Goal: Check status: Check status

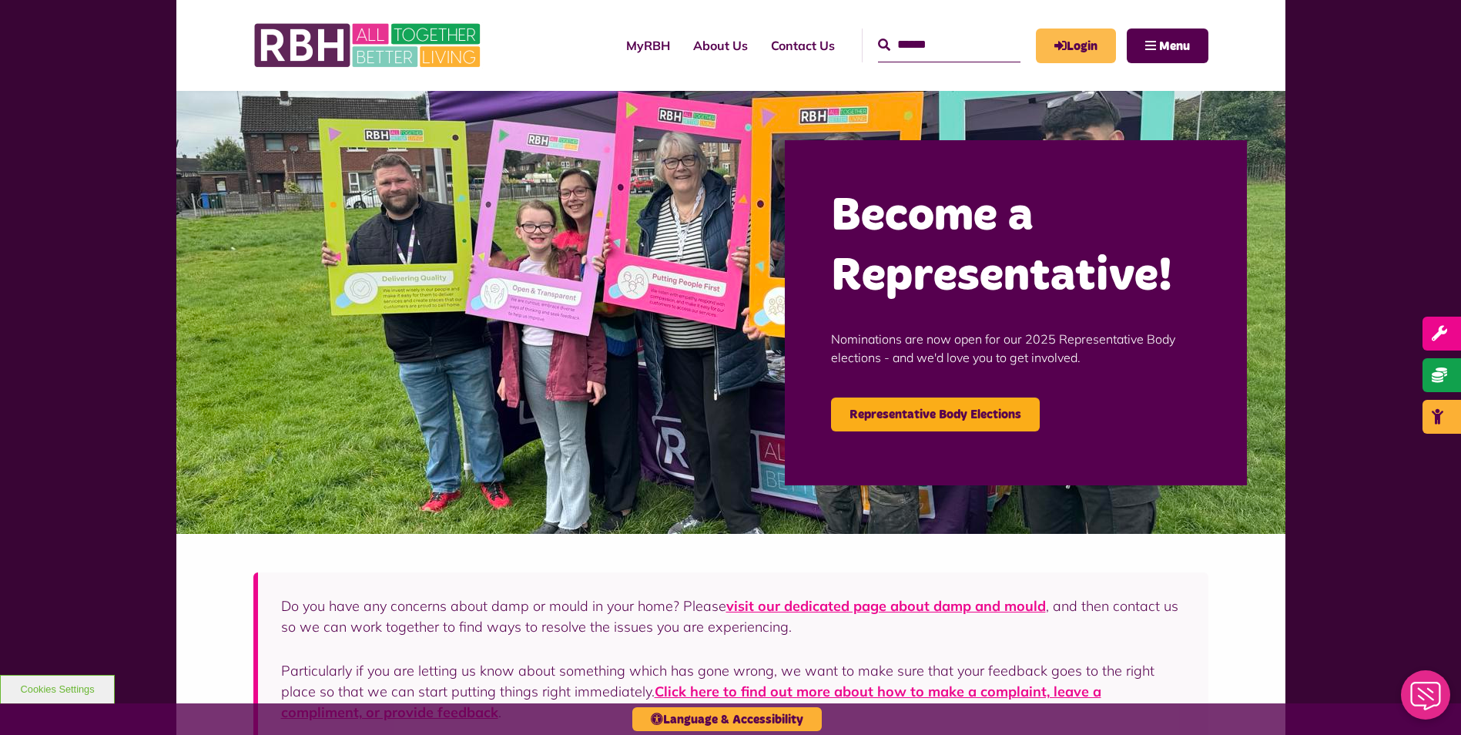
click at [0, 0] on icon "MyRBH" at bounding box center [0, 0] width 0 height 0
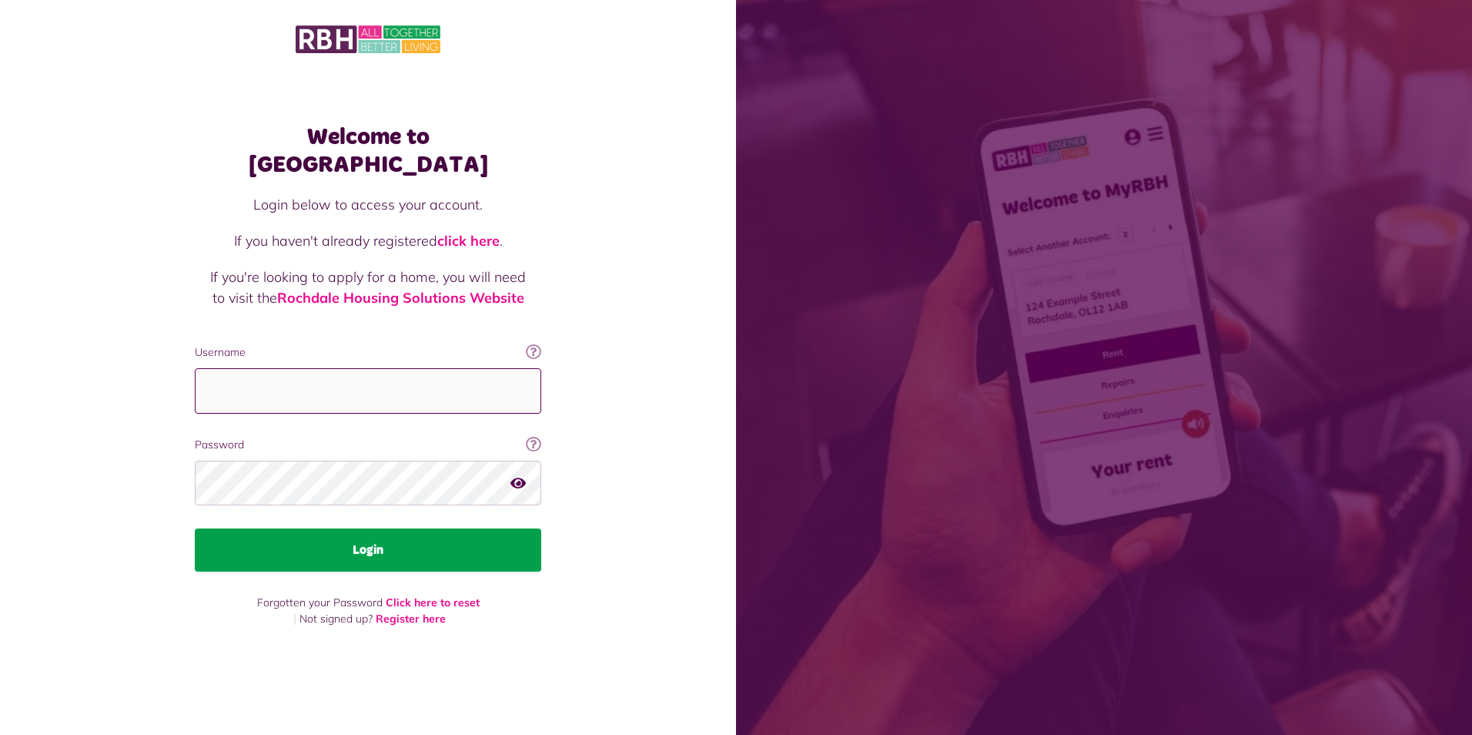
type input "**********"
click at [439, 538] on button "Login" at bounding box center [368, 549] width 346 height 43
click at [422, 531] on button "Login" at bounding box center [368, 549] width 346 height 43
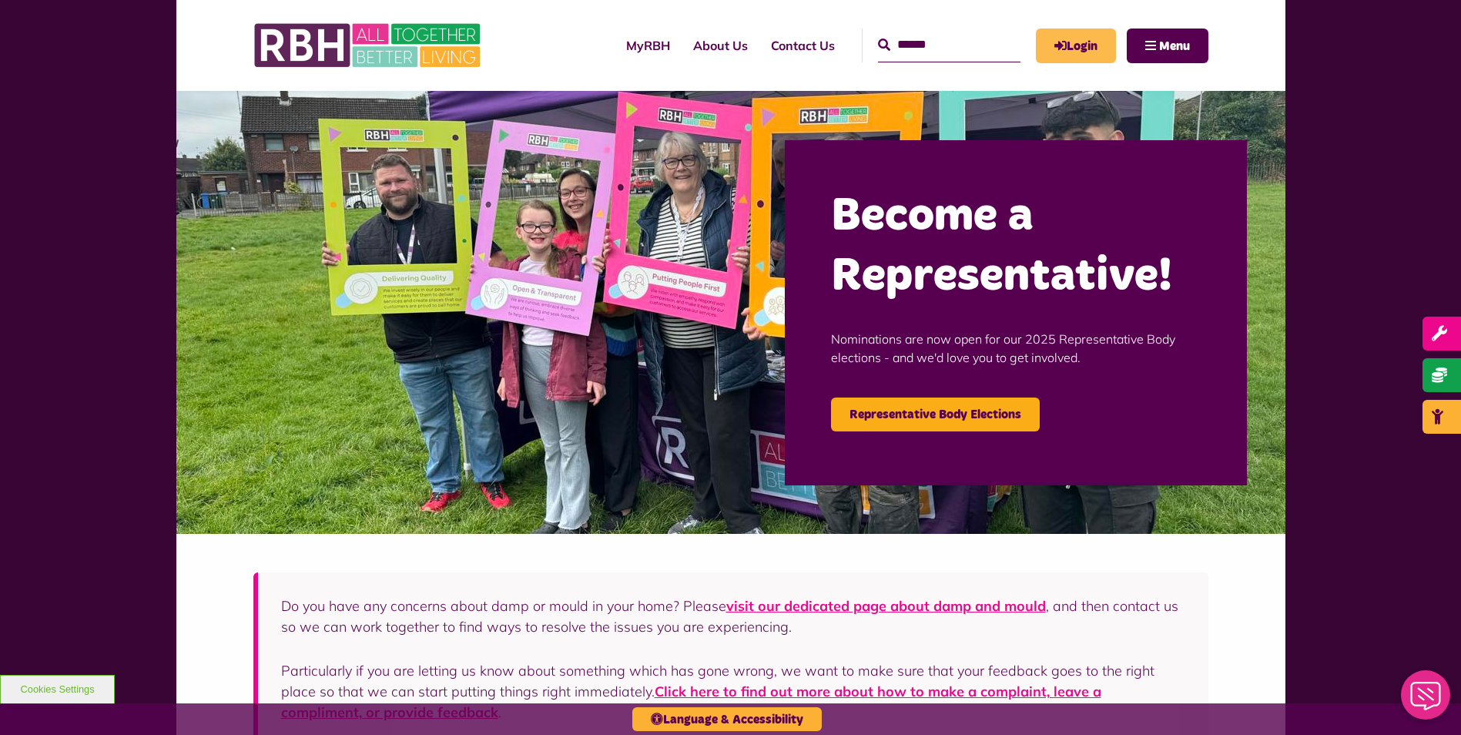
click at [1074, 48] on link "Login" at bounding box center [1076, 45] width 80 height 35
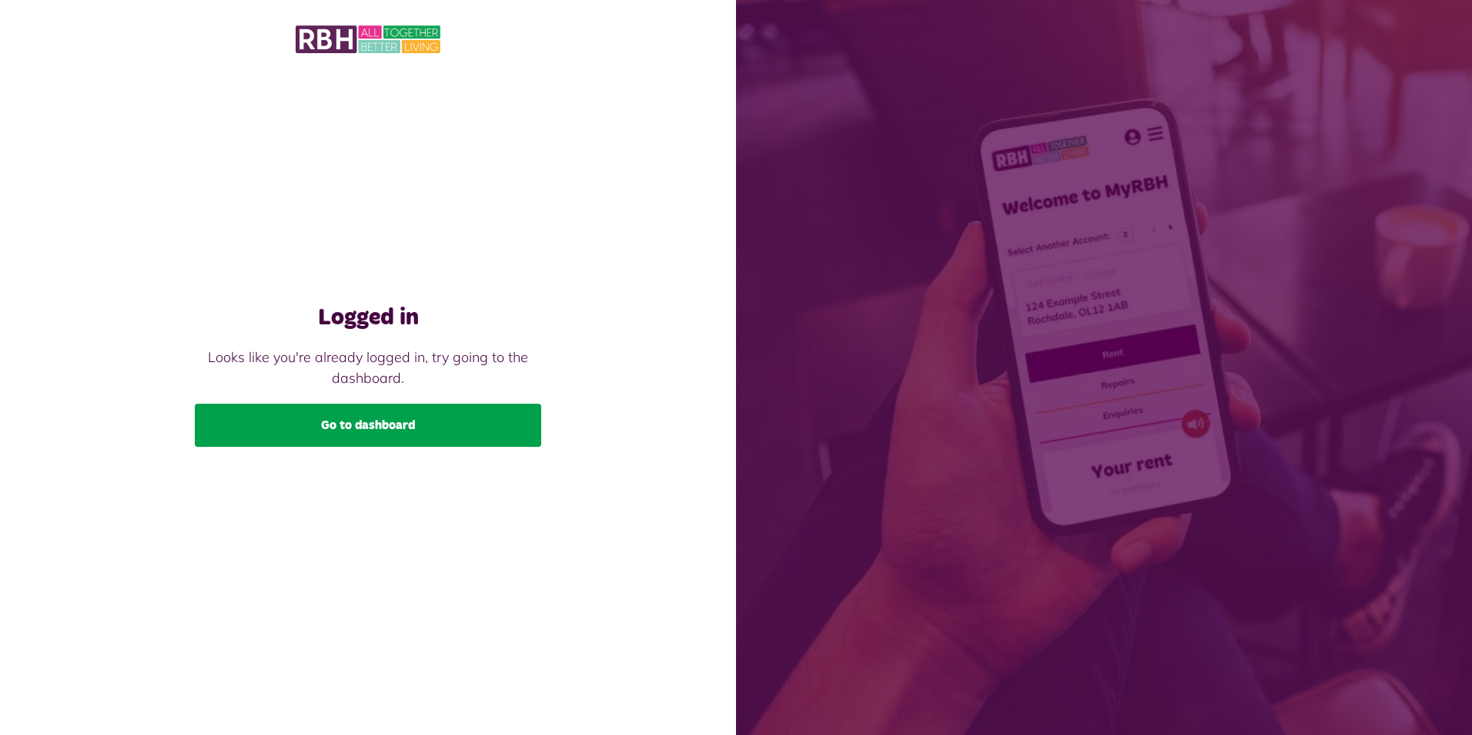
click at [507, 423] on link "Go to dashboard" at bounding box center [368, 424] width 346 height 43
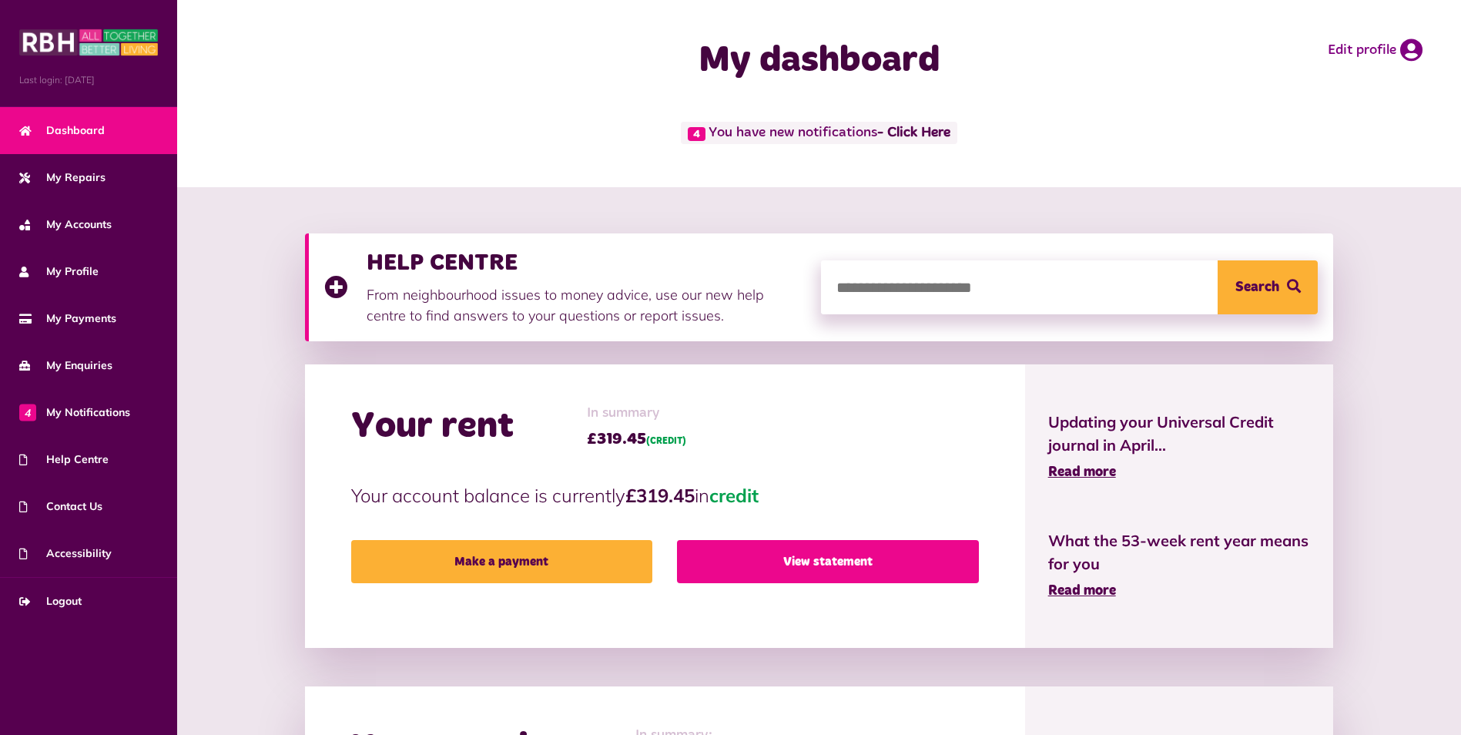
click at [728, 555] on link "View statement" at bounding box center [827, 561] width 301 height 43
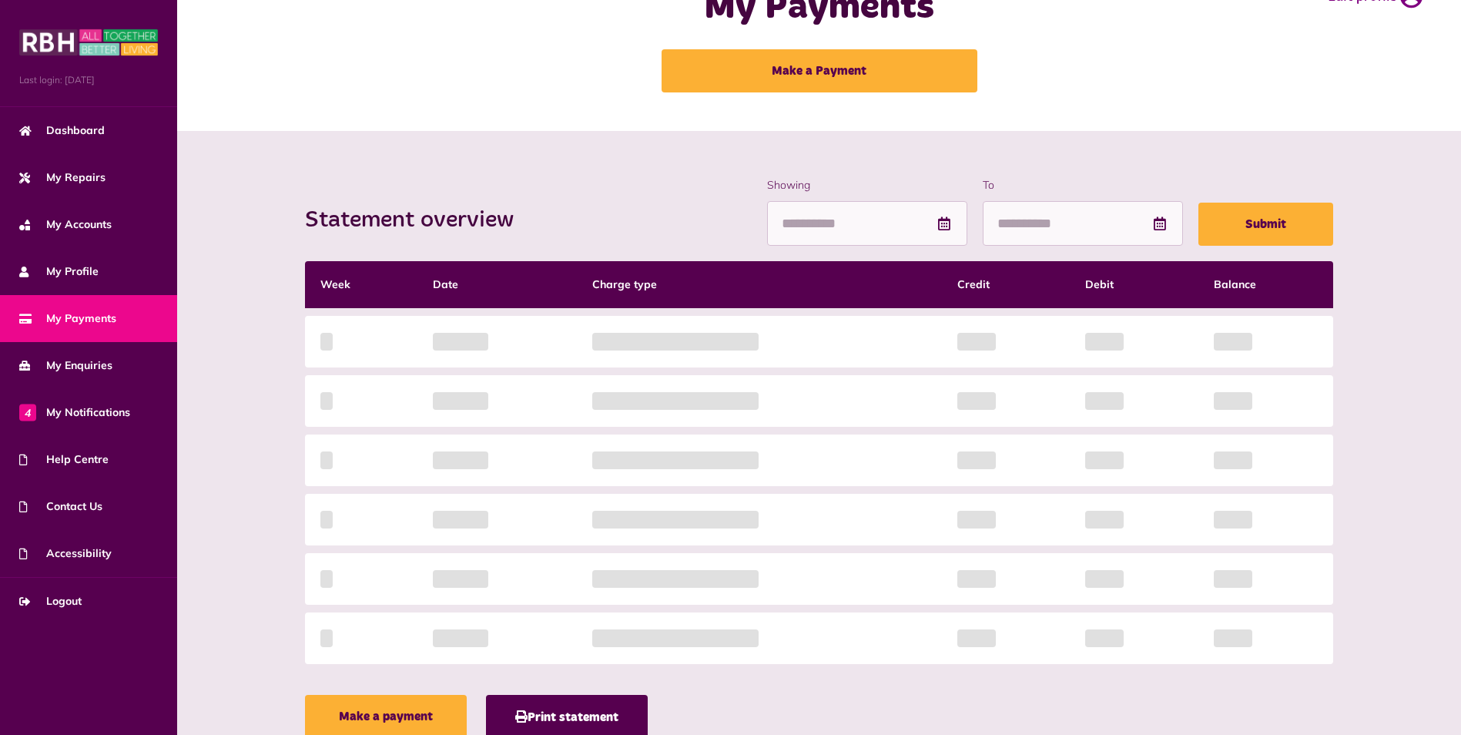
scroll to position [62, 0]
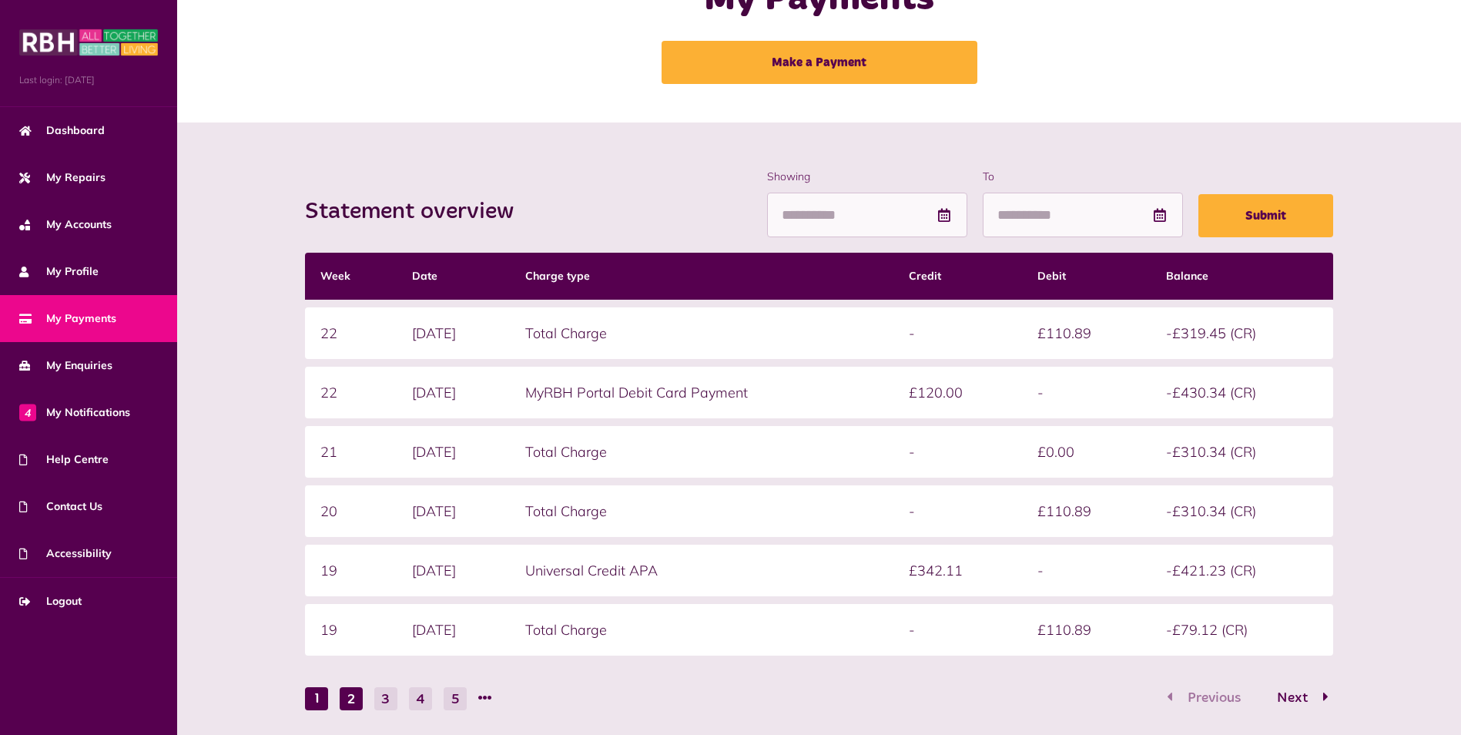
click at [350, 695] on button "2" at bounding box center [351, 698] width 23 height 23
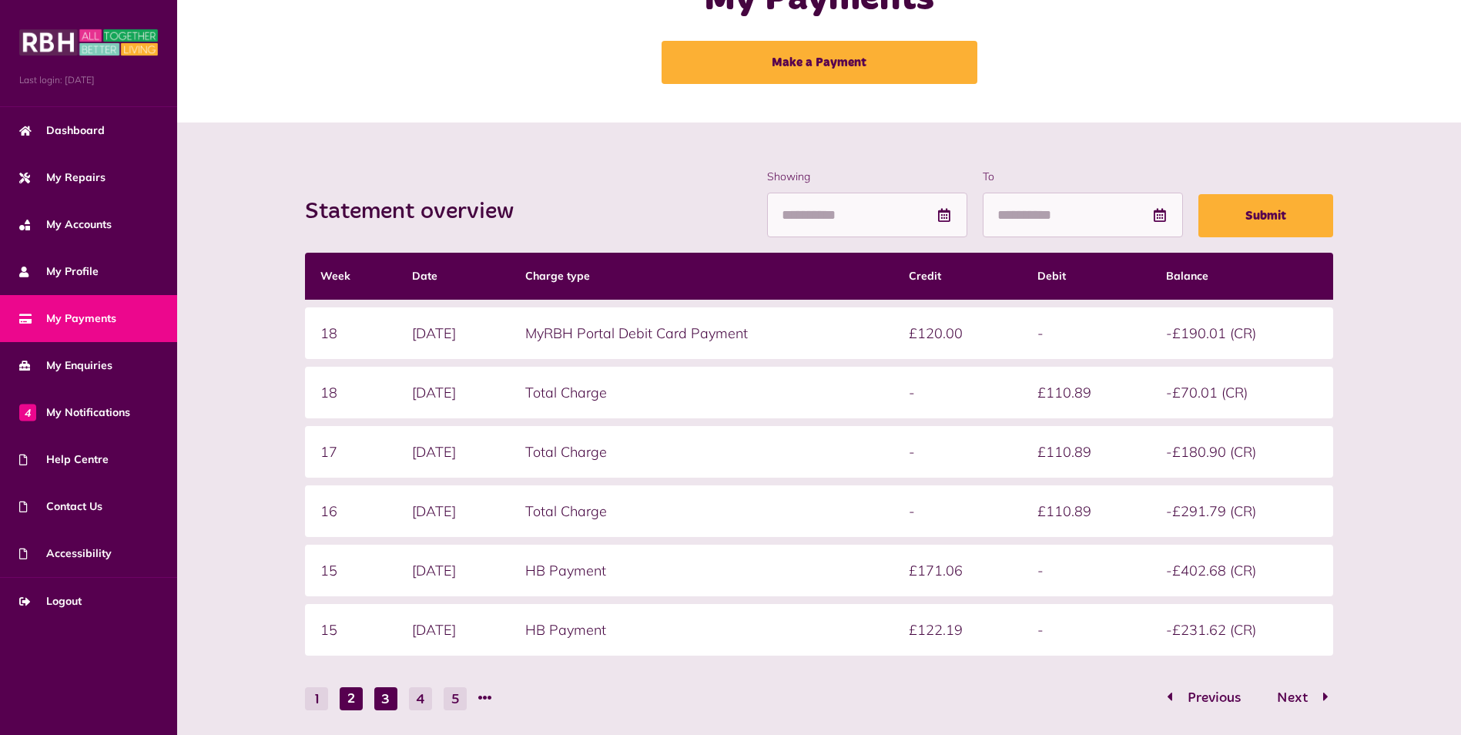
click at [387, 701] on button "3" at bounding box center [385, 698] width 23 height 23
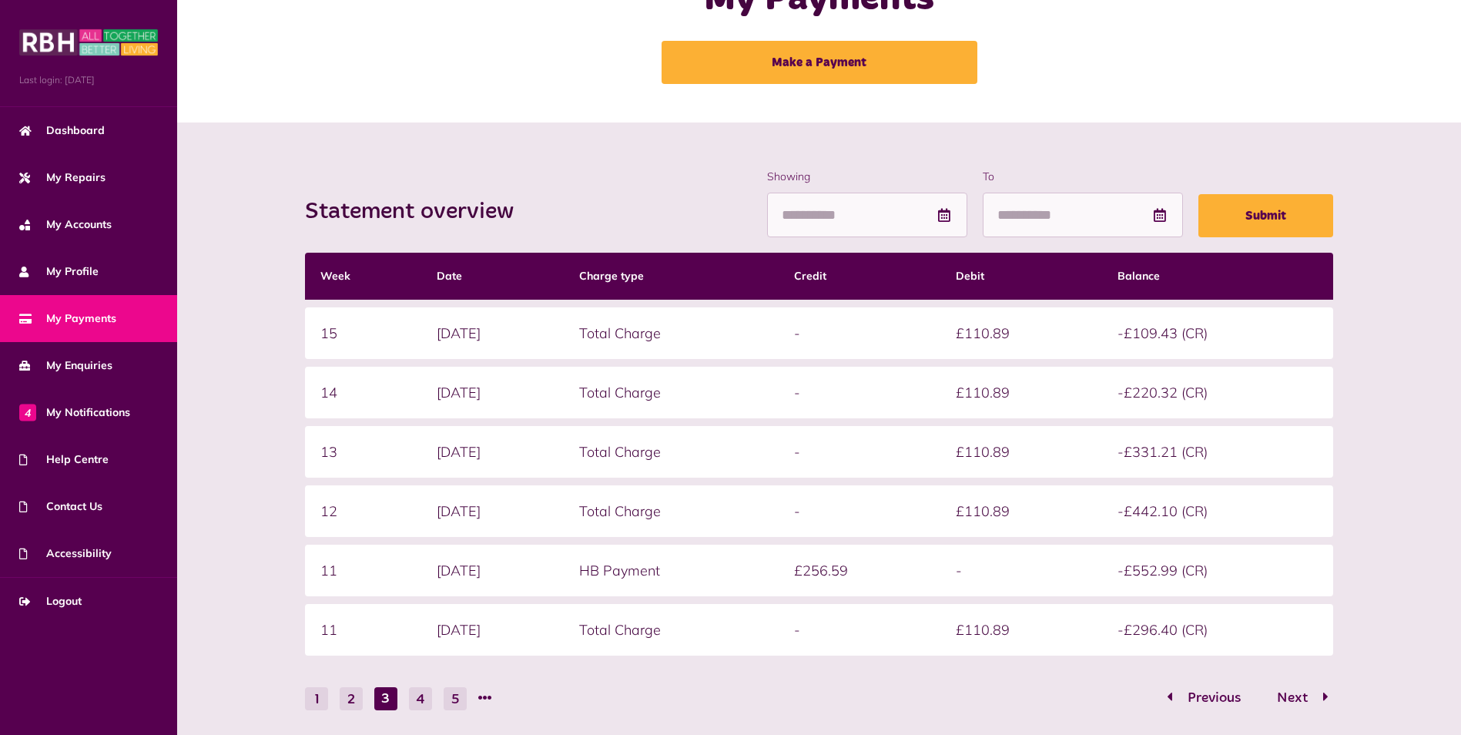
click at [387, 701] on li "3" at bounding box center [385, 698] width 23 height 23
click at [313, 699] on button "1" at bounding box center [316, 698] width 23 height 23
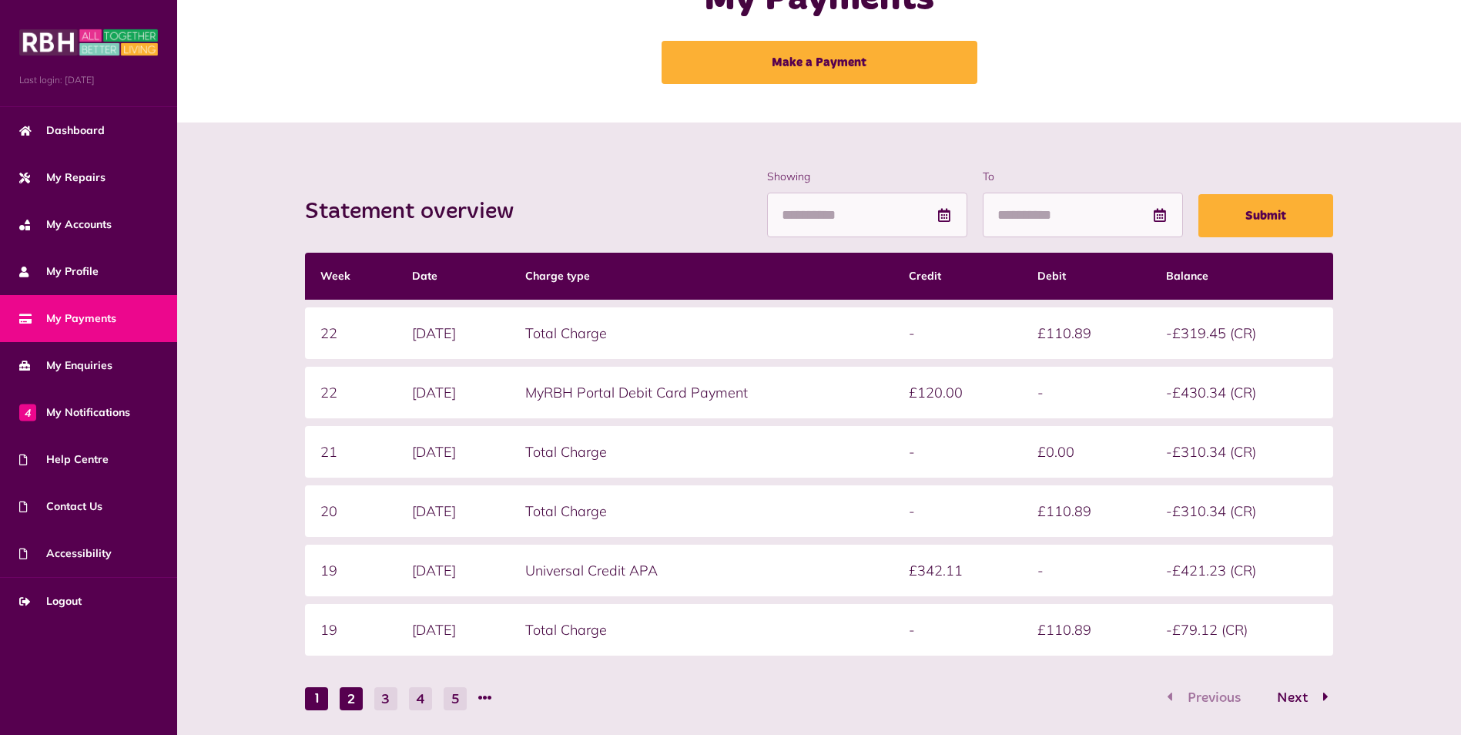
click at [353, 705] on button "2" at bounding box center [351, 698] width 23 height 23
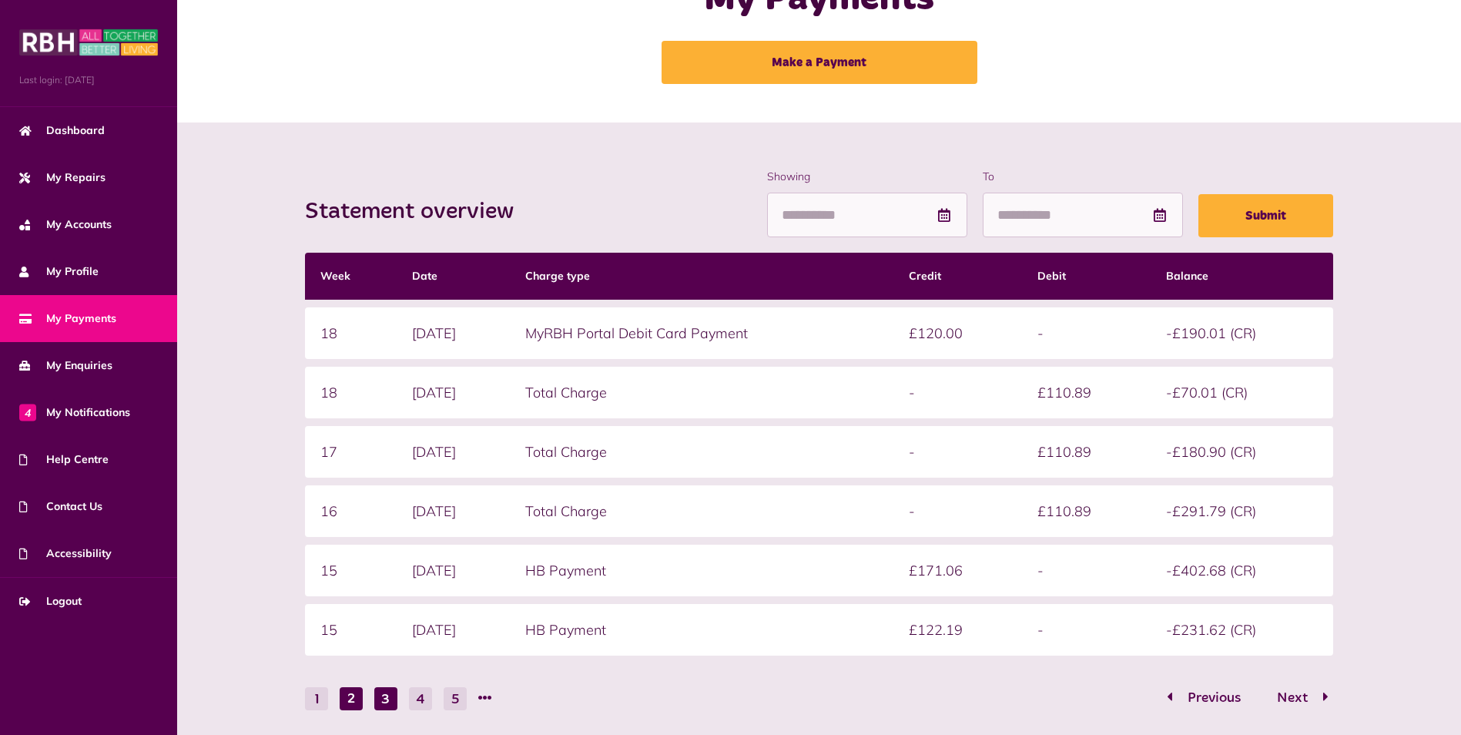
click at [389, 698] on button "3" at bounding box center [385, 698] width 23 height 23
